Goal: Book appointment/travel/reservation

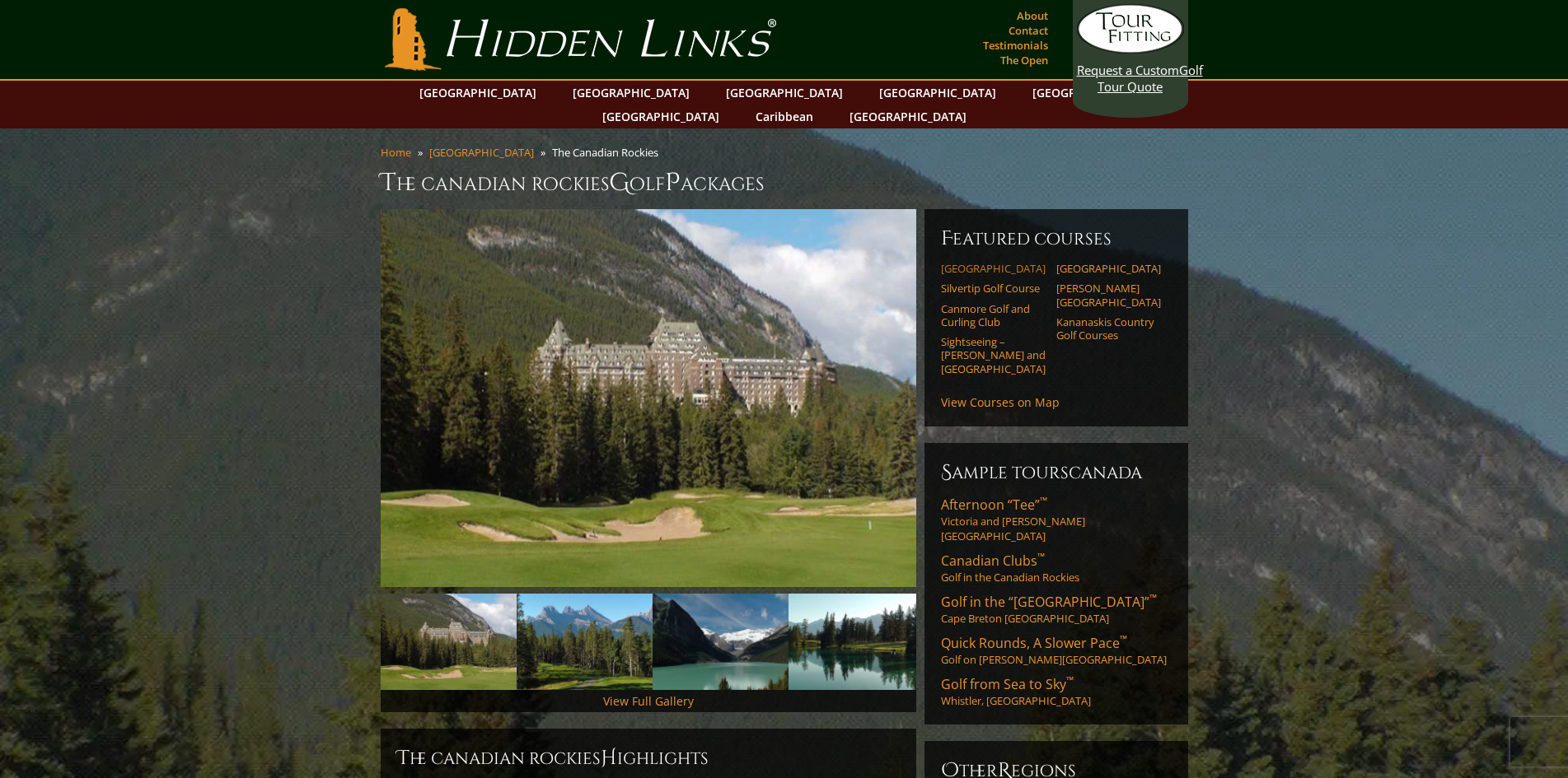
click at [988, 262] on link "[GEOGRAPHIC_DATA]" at bounding box center [993, 268] width 105 height 13
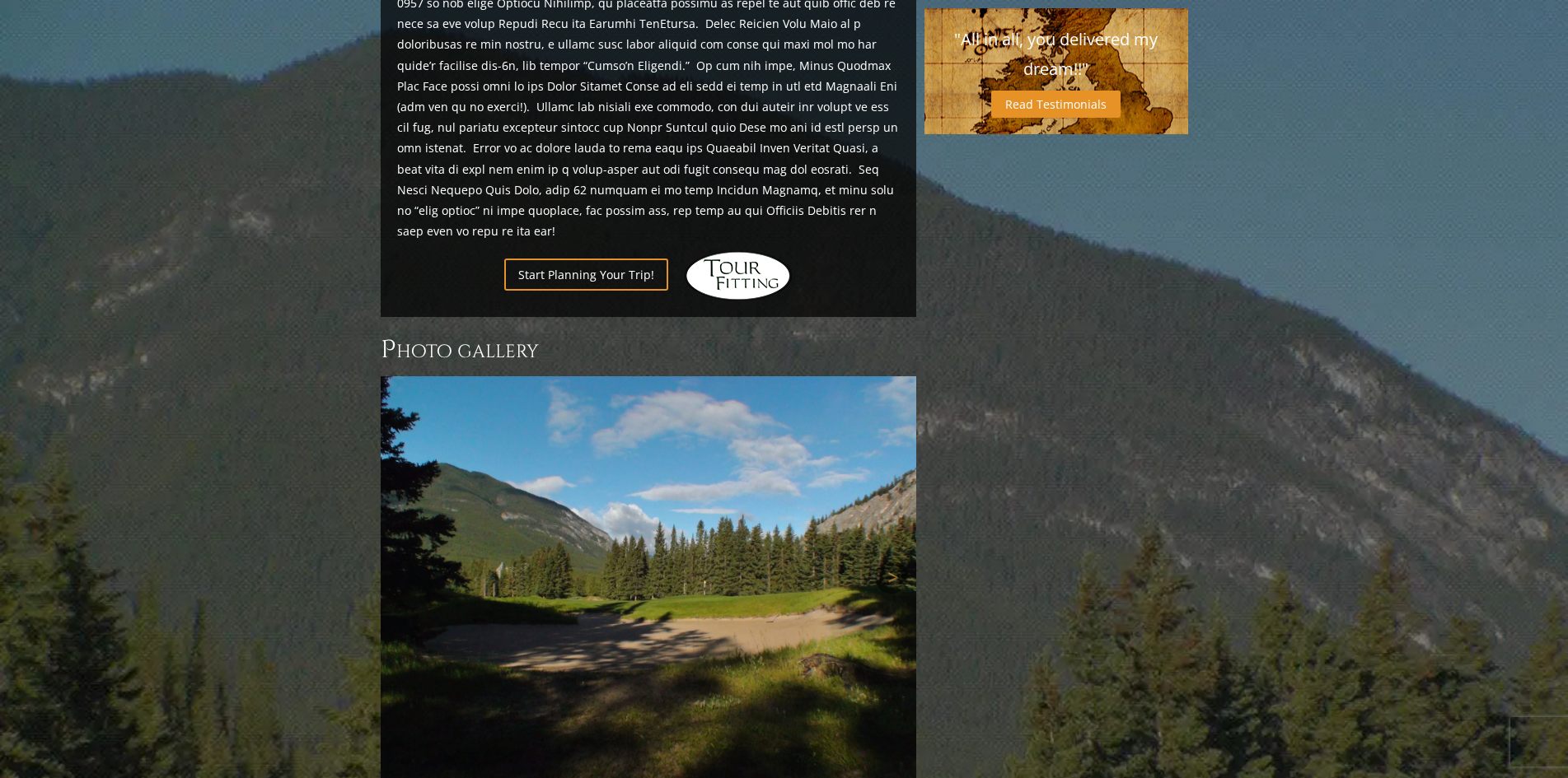
scroll to position [892, 0]
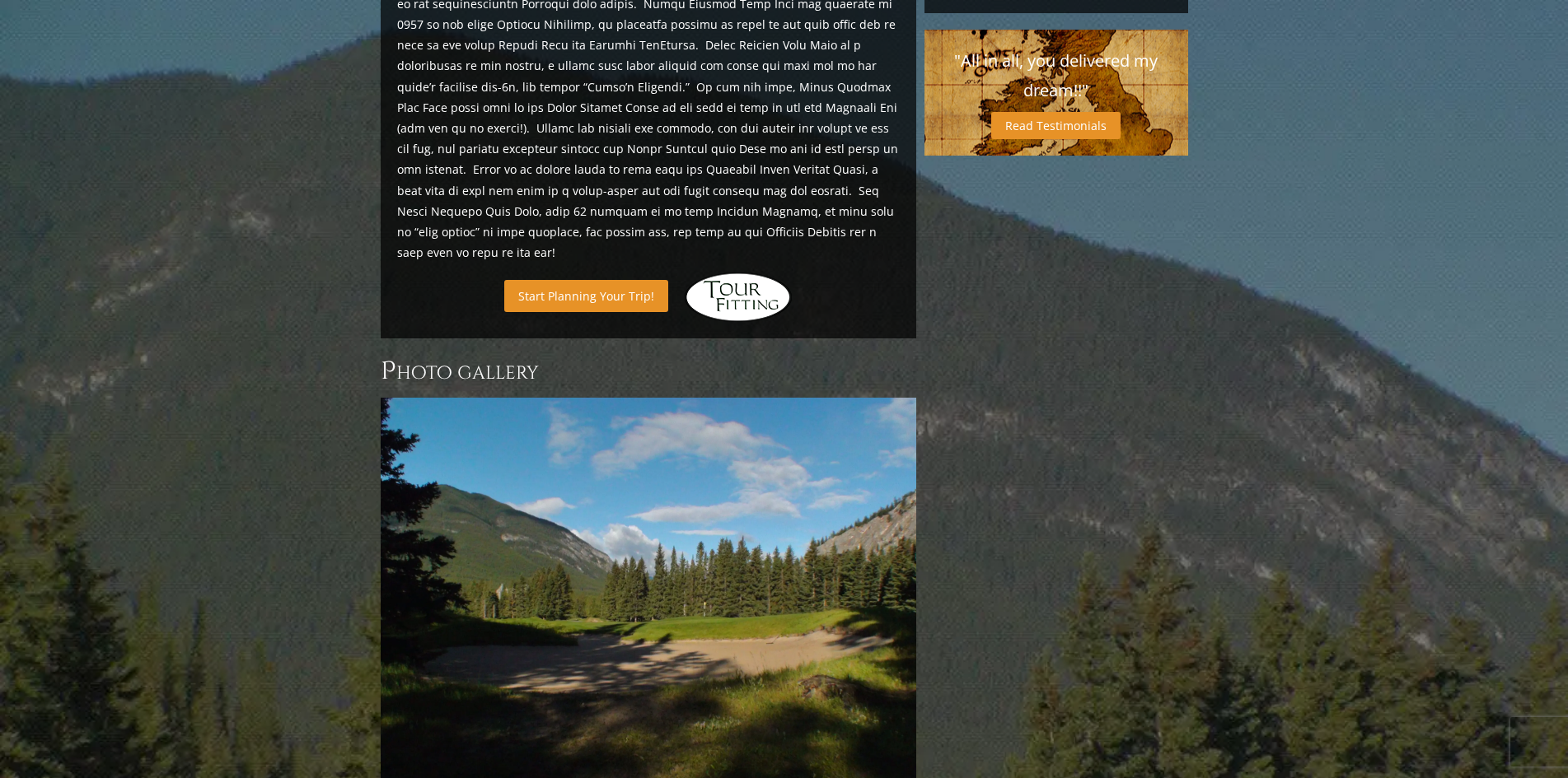
click at [616, 280] on link "Start Planning Your Trip!" at bounding box center [585, 296] width 164 height 32
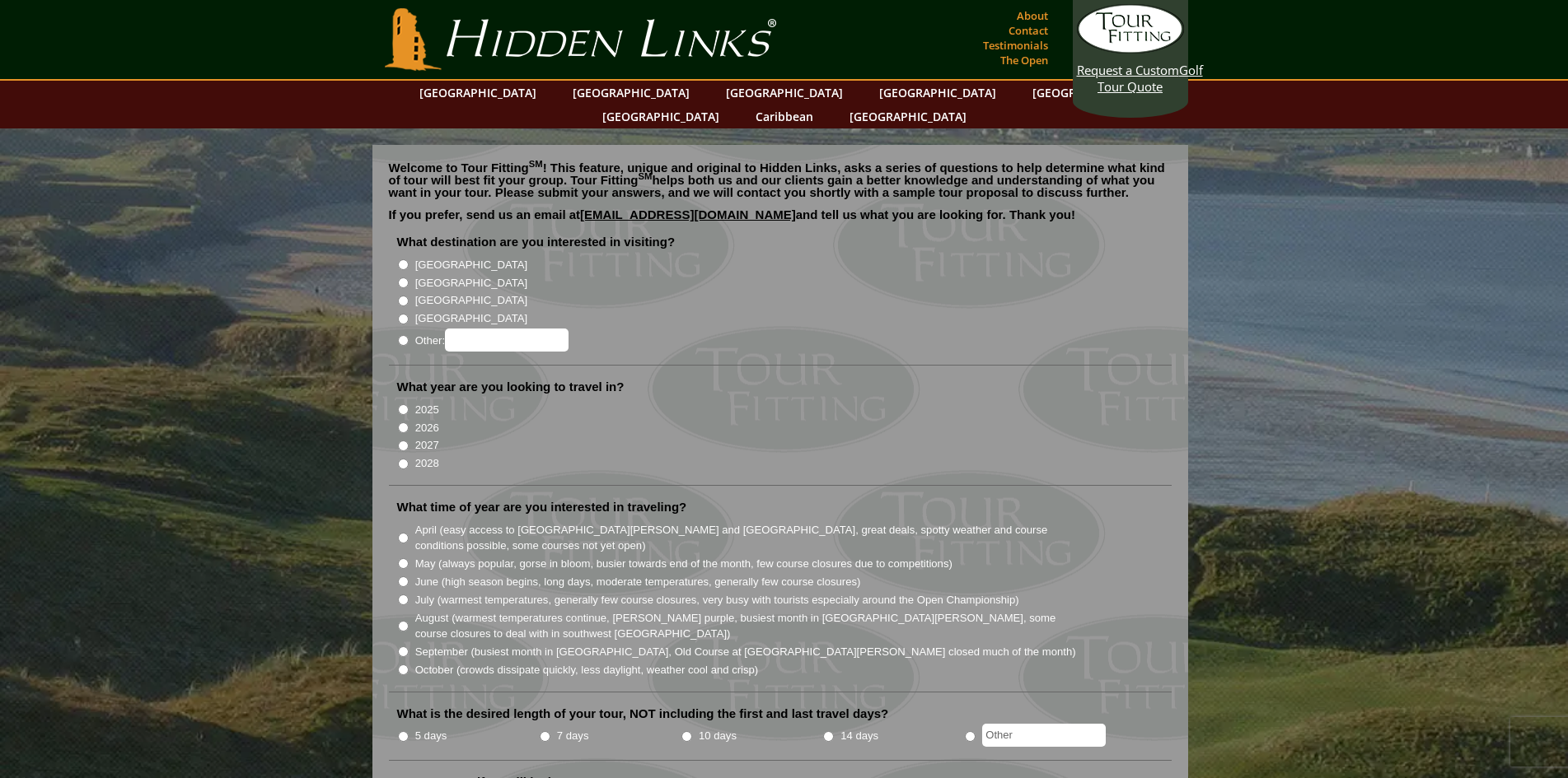
drag, startPoint x: 1225, startPoint y: 201, endPoint x: 1214, endPoint y: 198, distance: 11.4
